Goal: Find specific page/section: Find specific page/section

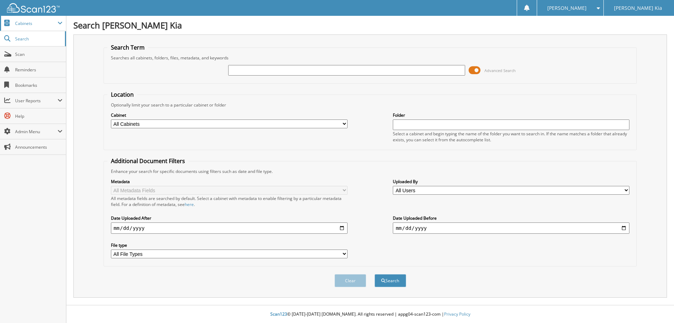
click at [32, 24] on span "Cabinets" at bounding box center [36, 23] width 42 height 6
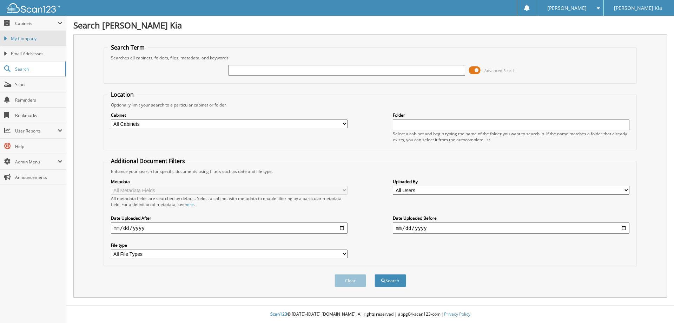
click at [32, 41] on span "My Company" at bounding box center [37, 38] width 52 height 6
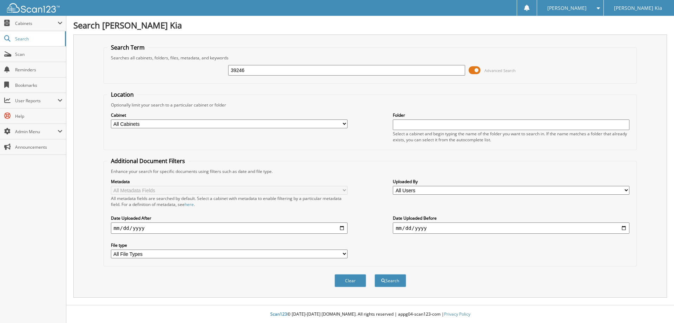
type input "39246"
click at [338, 124] on select "All Cabinets ACCOUNTS PAYABLE ACCOUNTS RECEIVABLE CAR DEALS PARTS SERVICE RO Ne…" at bounding box center [229, 123] width 237 height 9
select select "42641"
click at [111, 119] on select "All Cabinets ACCOUNTS PAYABLE ACCOUNTS RECEIVABLE CAR DEALS PARTS SERVICE RO Ne…" at bounding box center [229, 123] width 237 height 9
click at [385, 282] on span "submit" at bounding box center [383, 280] width 4 height 4
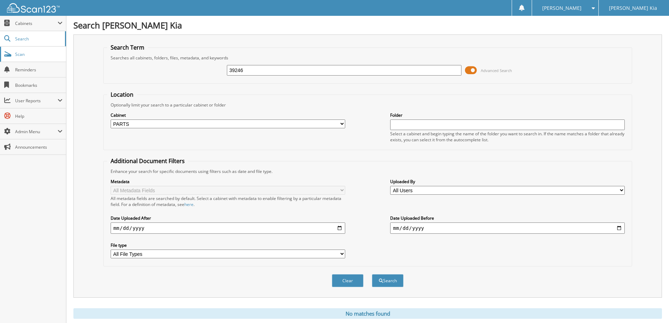
click at [26, 57] on span "Scan" at bounding box center [38, 54] width 47 height 6
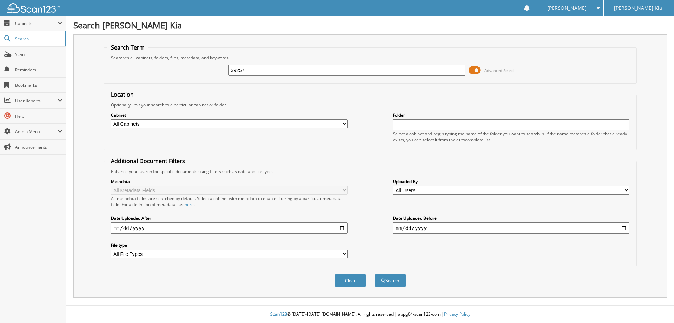
type input "39257"
click at [171, 123] on select "All Cabinets ACCOUNTS PAYABLE ACCOUNTS RECEIVABLE CAR DEALS PARTS SERVICE RO Ne…" at bounding box center [229, 123] width 237 height 9
select select "42641"
click at [111, 119] on select "All Cabinets ACCOUNTS PAYABLE ACCOUNTS RECEIVABLE CAR DEALS PARTS SERVICE RO Ne…" at bounding box center [229, 123] width 237 height 9
click at [398, 280] on button "Search" at bounding box center [391, 280] width 32 height 13
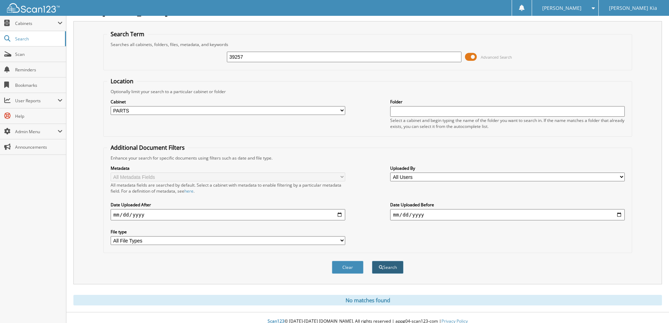
scroll to position [21, 0]
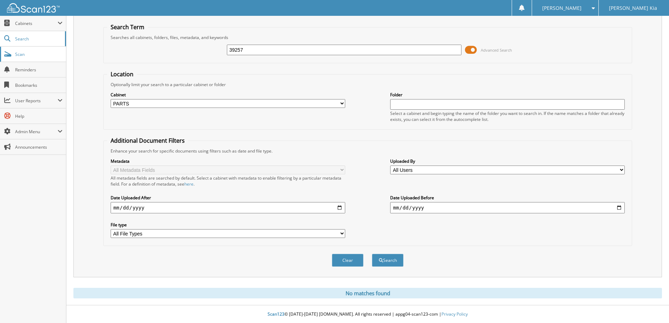
click at [35, 55] on span "Scan" at bounding box center [38, 54] width 47 height 6
